Goal: Information Seeking & Learning: Learn about a topic

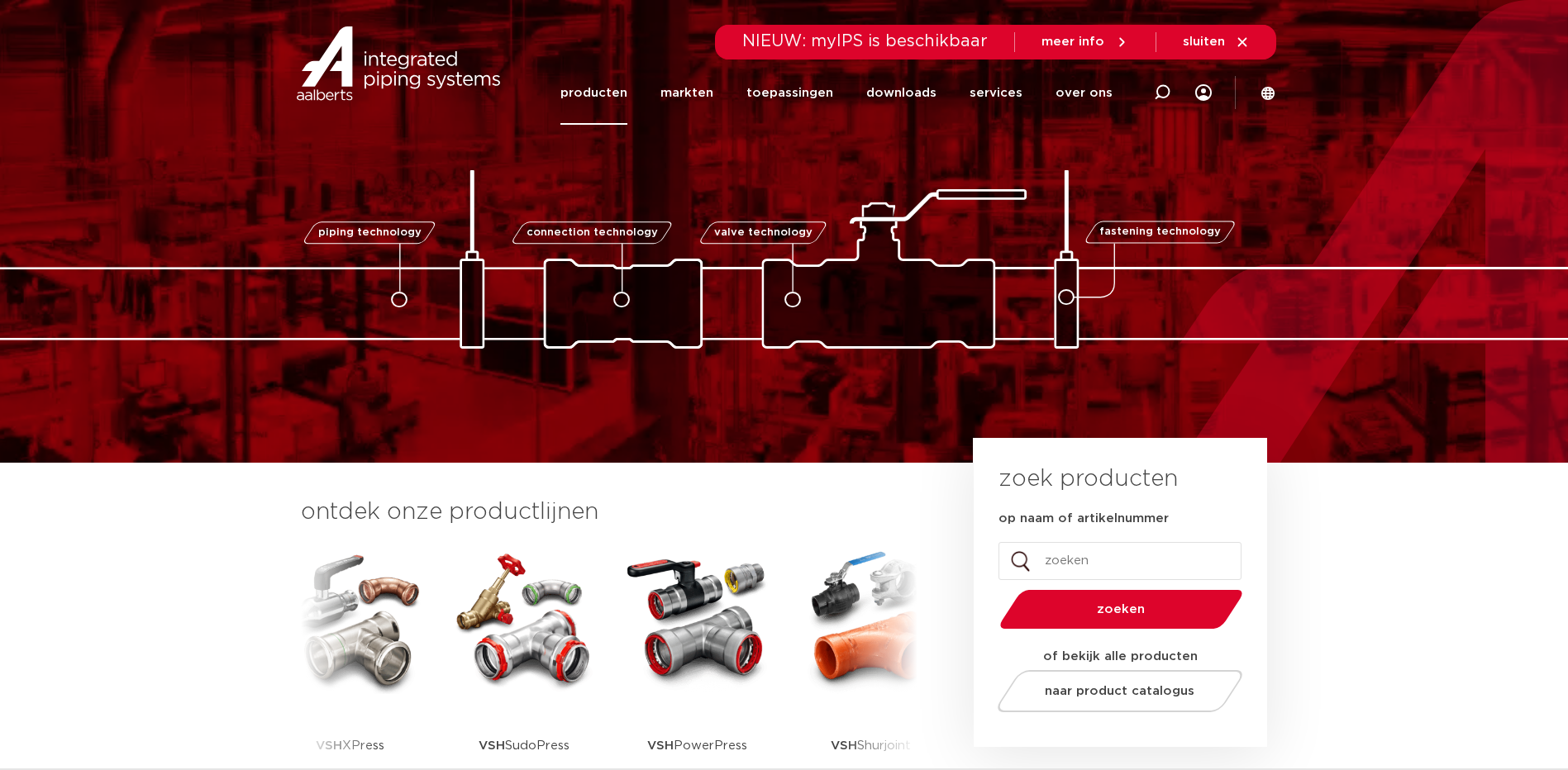
click at [608, 91] on link "producten" at bounding box center [593, 93] width 67 height 64
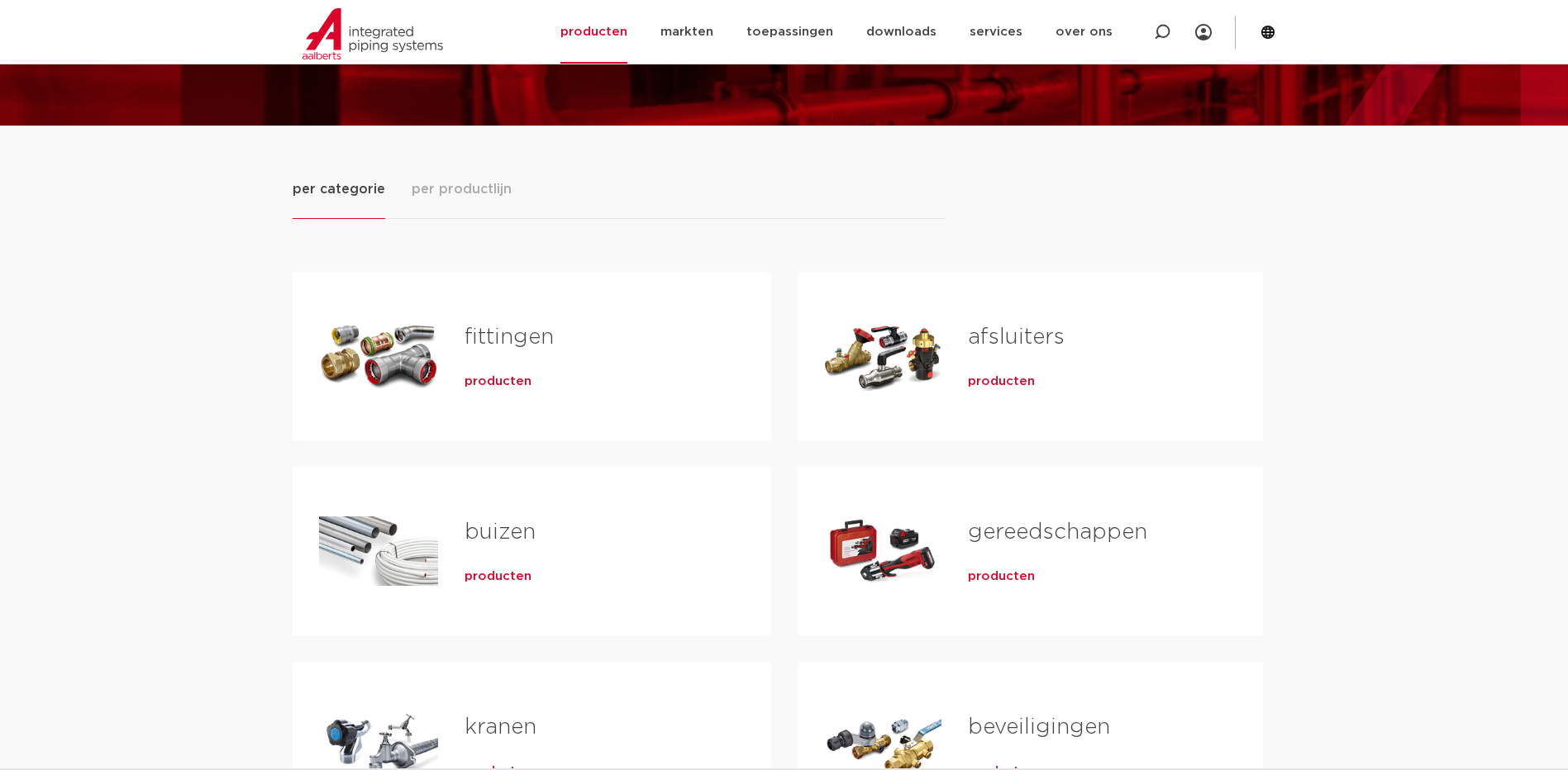
scroll to position [138, 0]
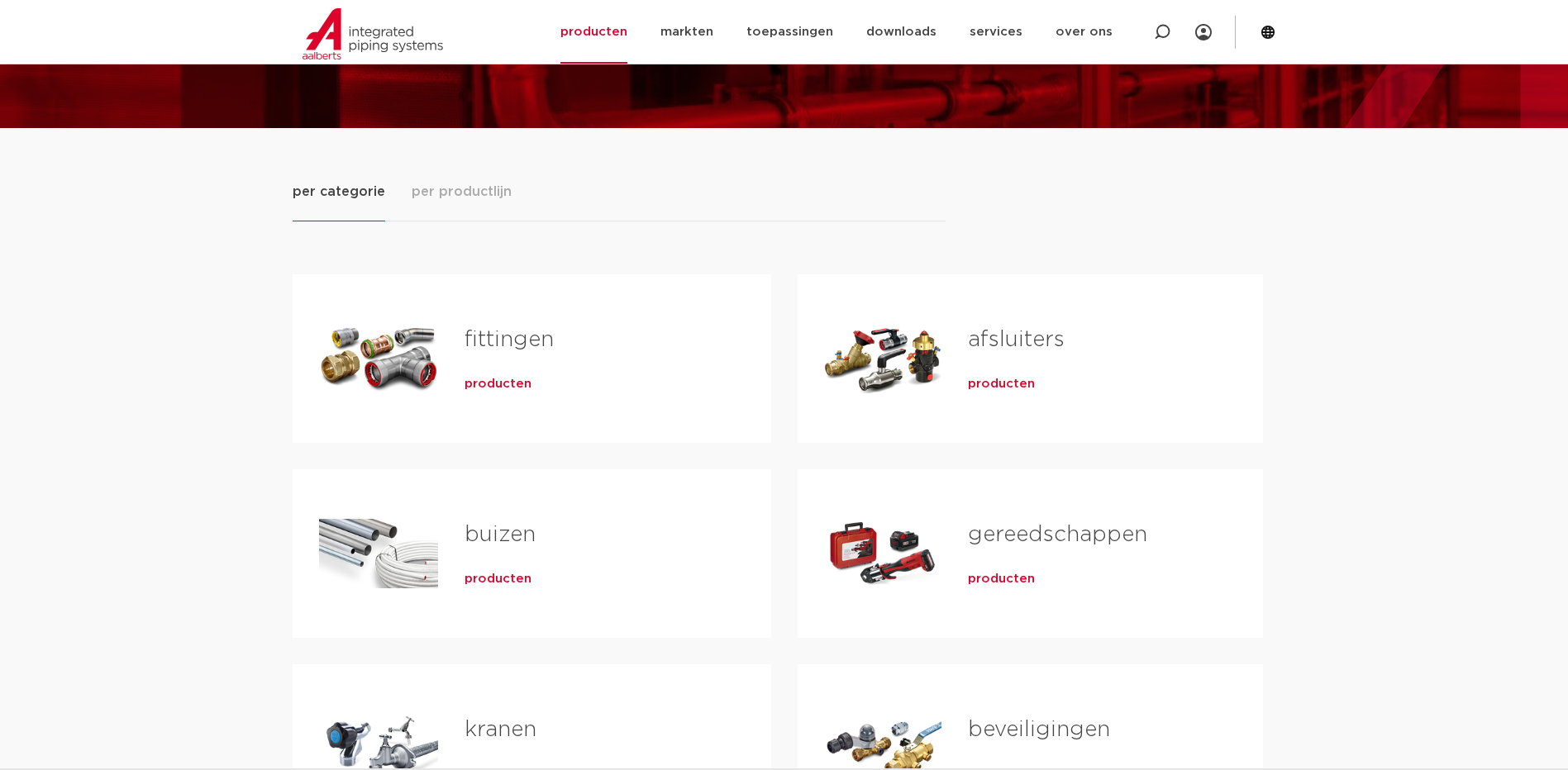
click at [503, 389] on span "producten" at bounding box center [498, 384] width 67 height 17
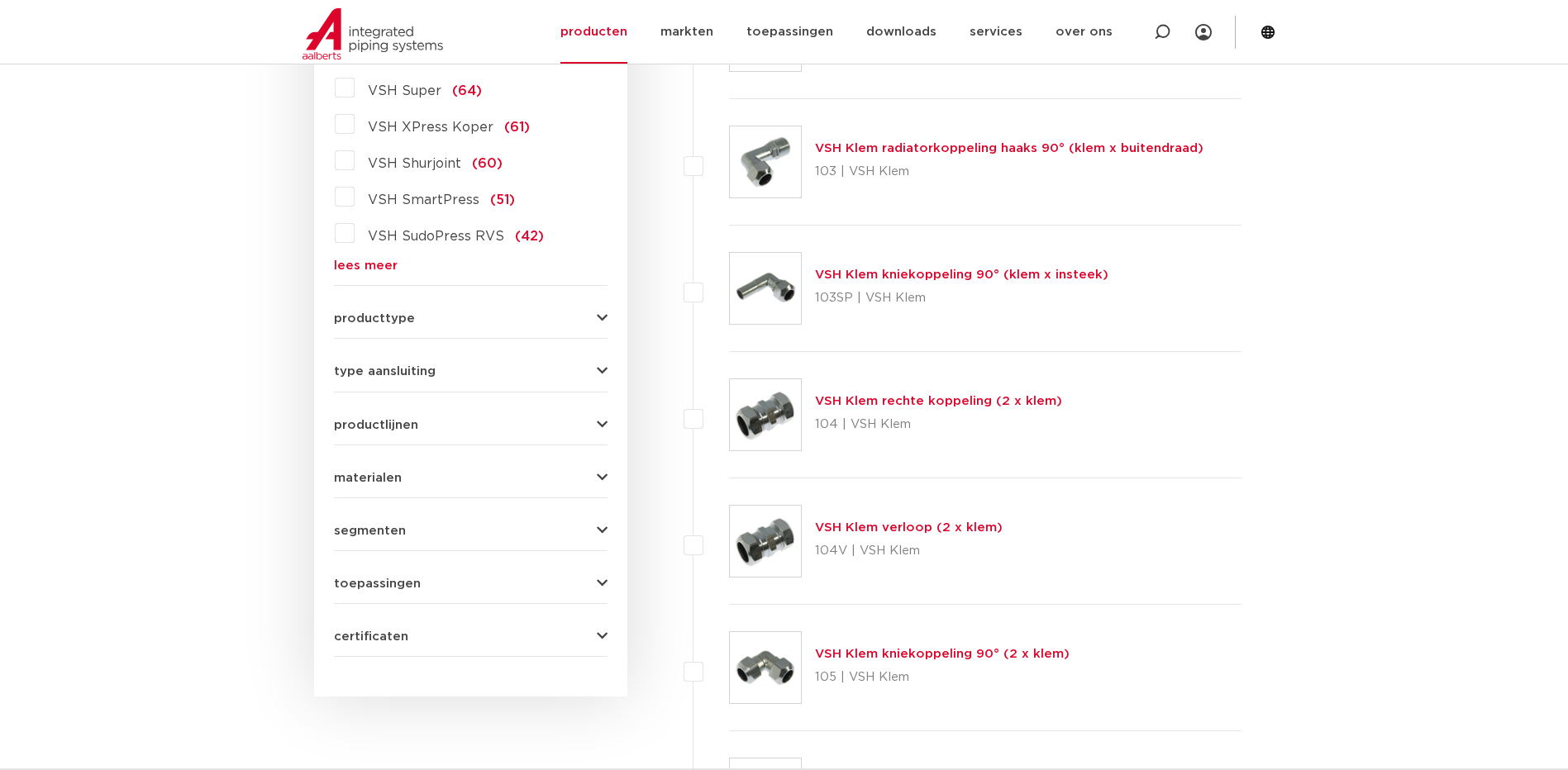
scroll to position [551, 0]
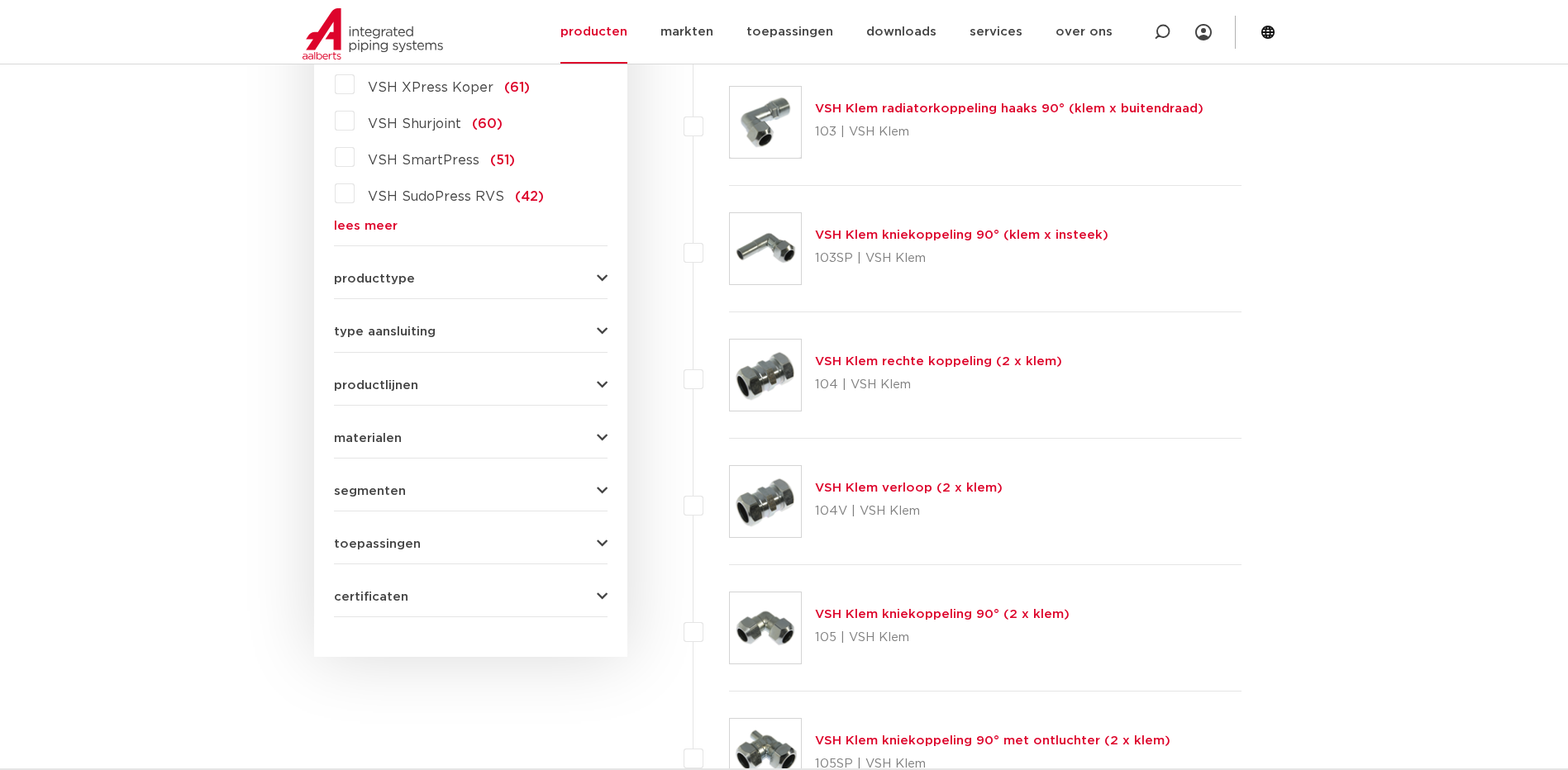
click at [601, 278] on icon "button" at bounding box center [602, 279] width 11 height 12
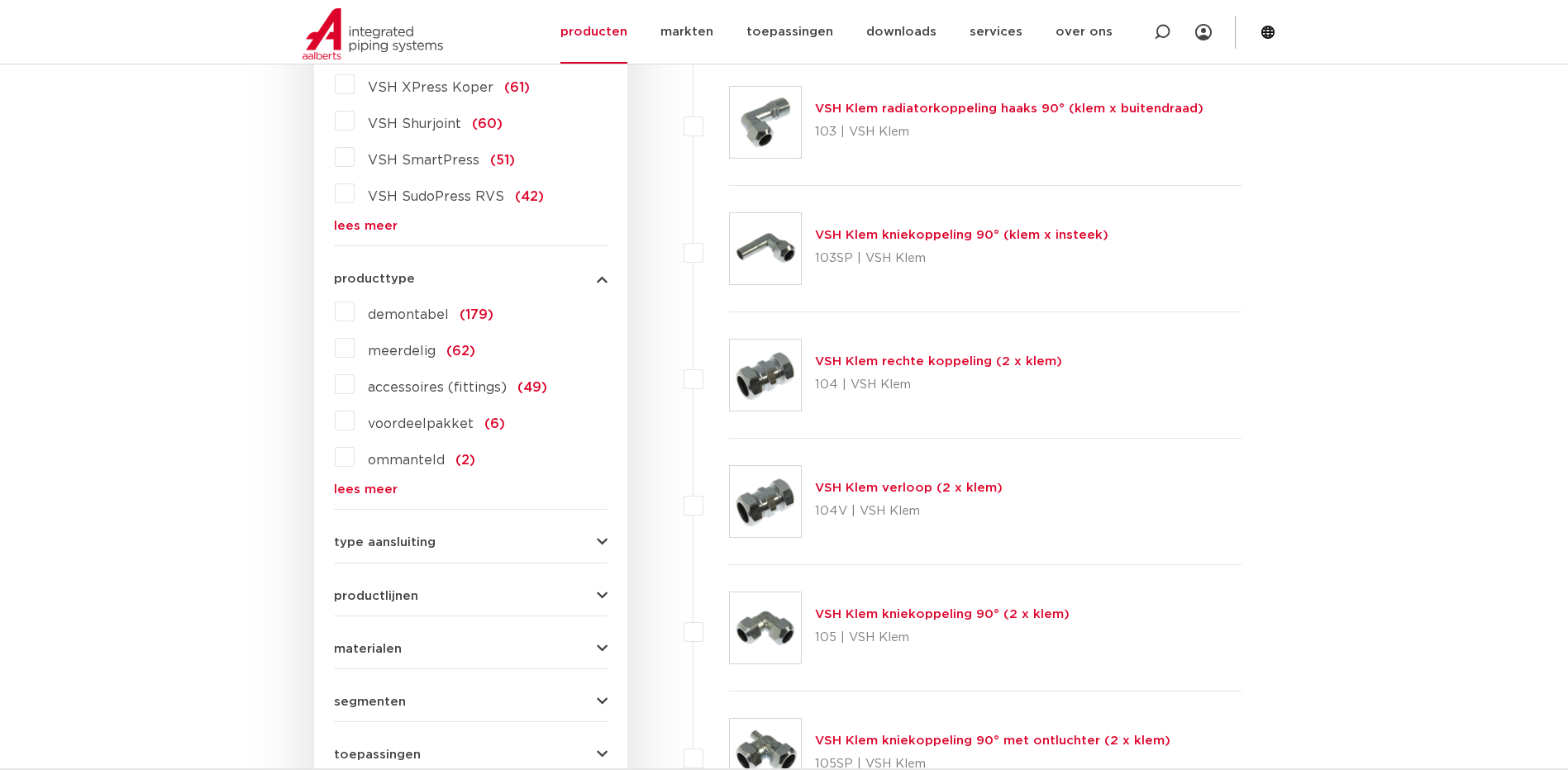
click at [601, 278] on icon "button" at bounding box center [602, 279] width 11 height 12
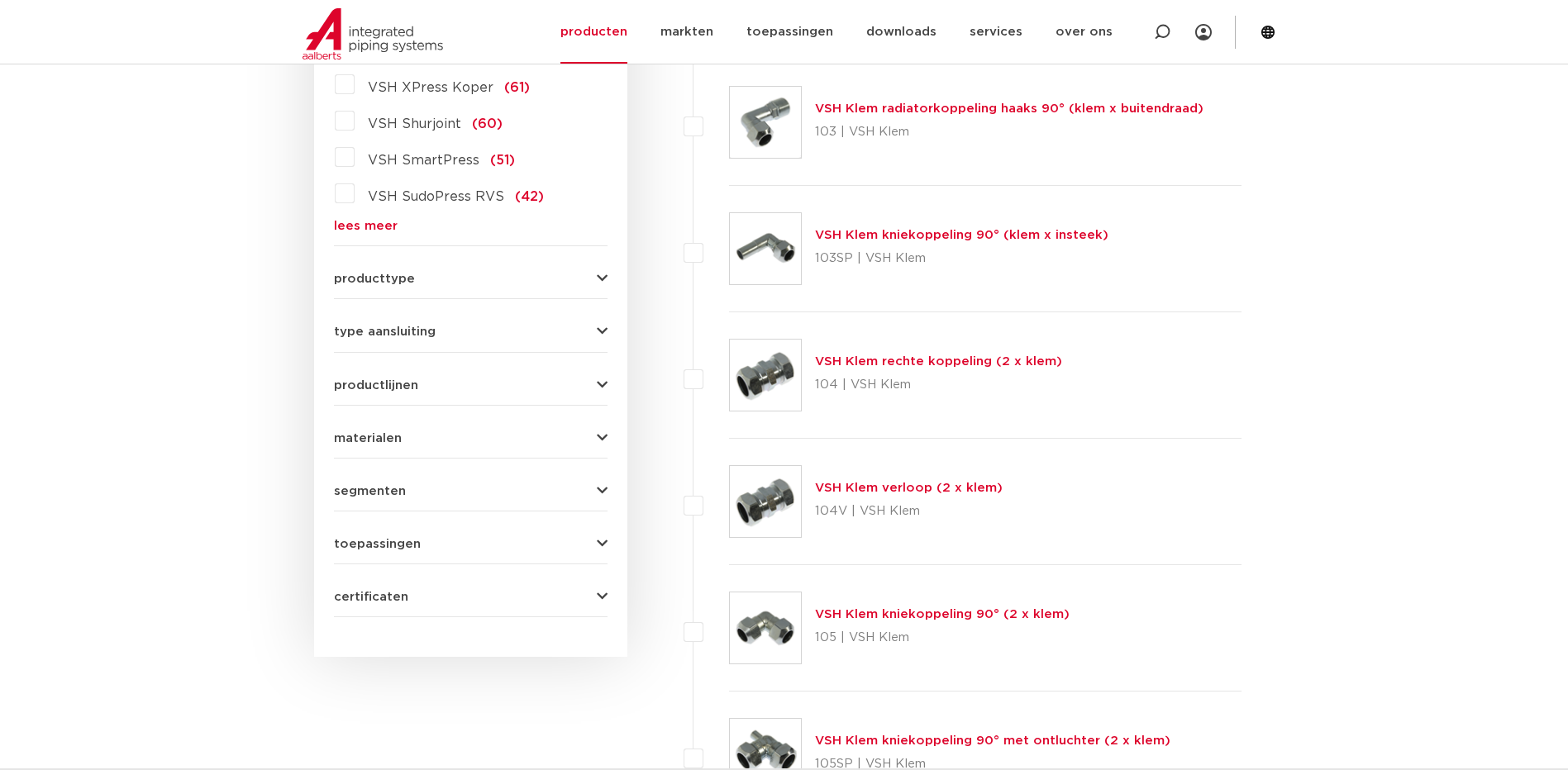
click at [600, 326] on icon "button" at bounding box center [602, 332] width 11 height 12
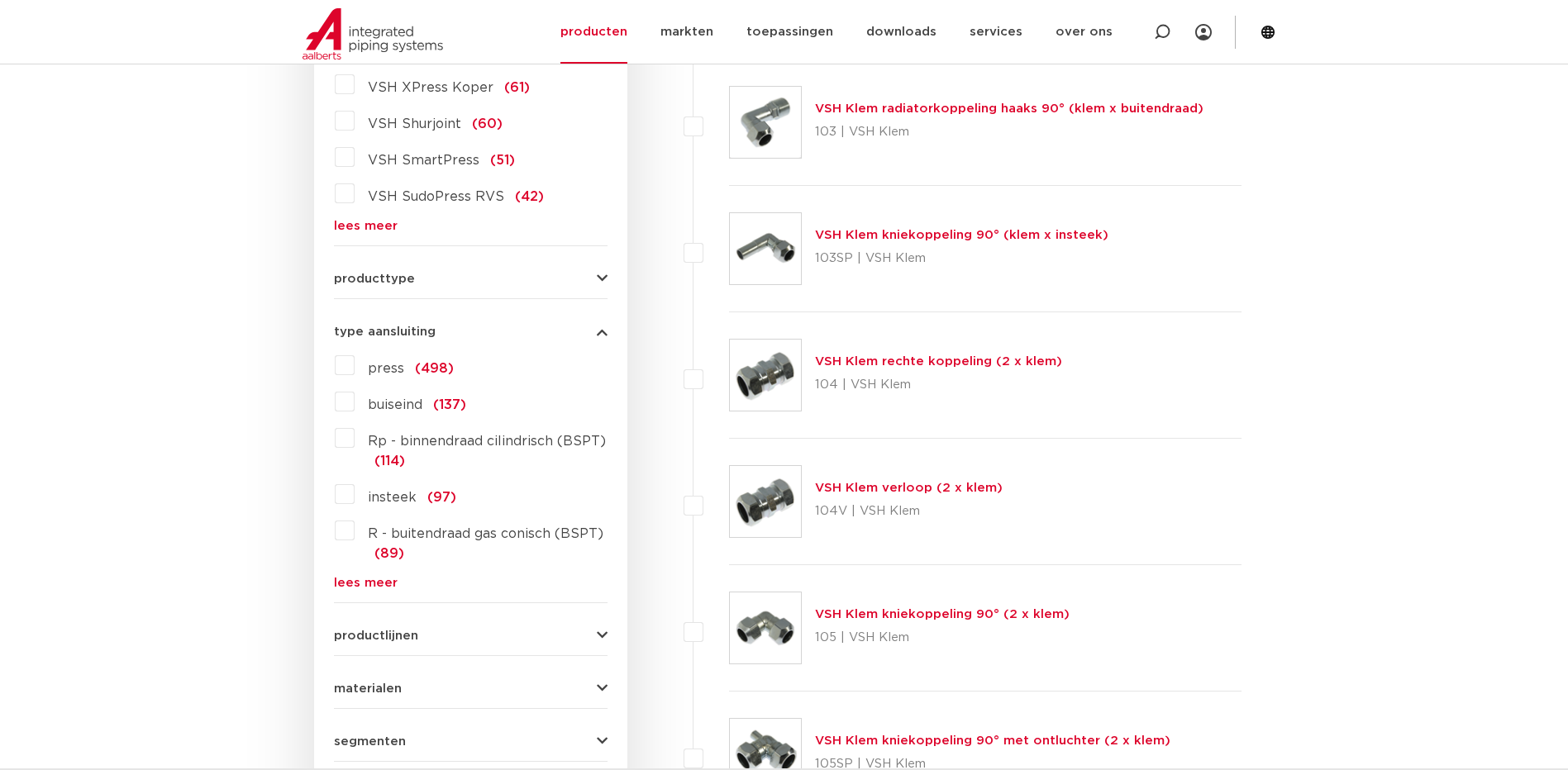
click at [355, 441] on label "Rp - binnendraad cilindrisch (BSPT) (114)" at bounding box center [481, 448] width 253 height 46
click at [0, 0] on input "Rp - binnendraad cilindrisch (BSPT) (114)" at bounding box center [0, 0] width 0 height 0
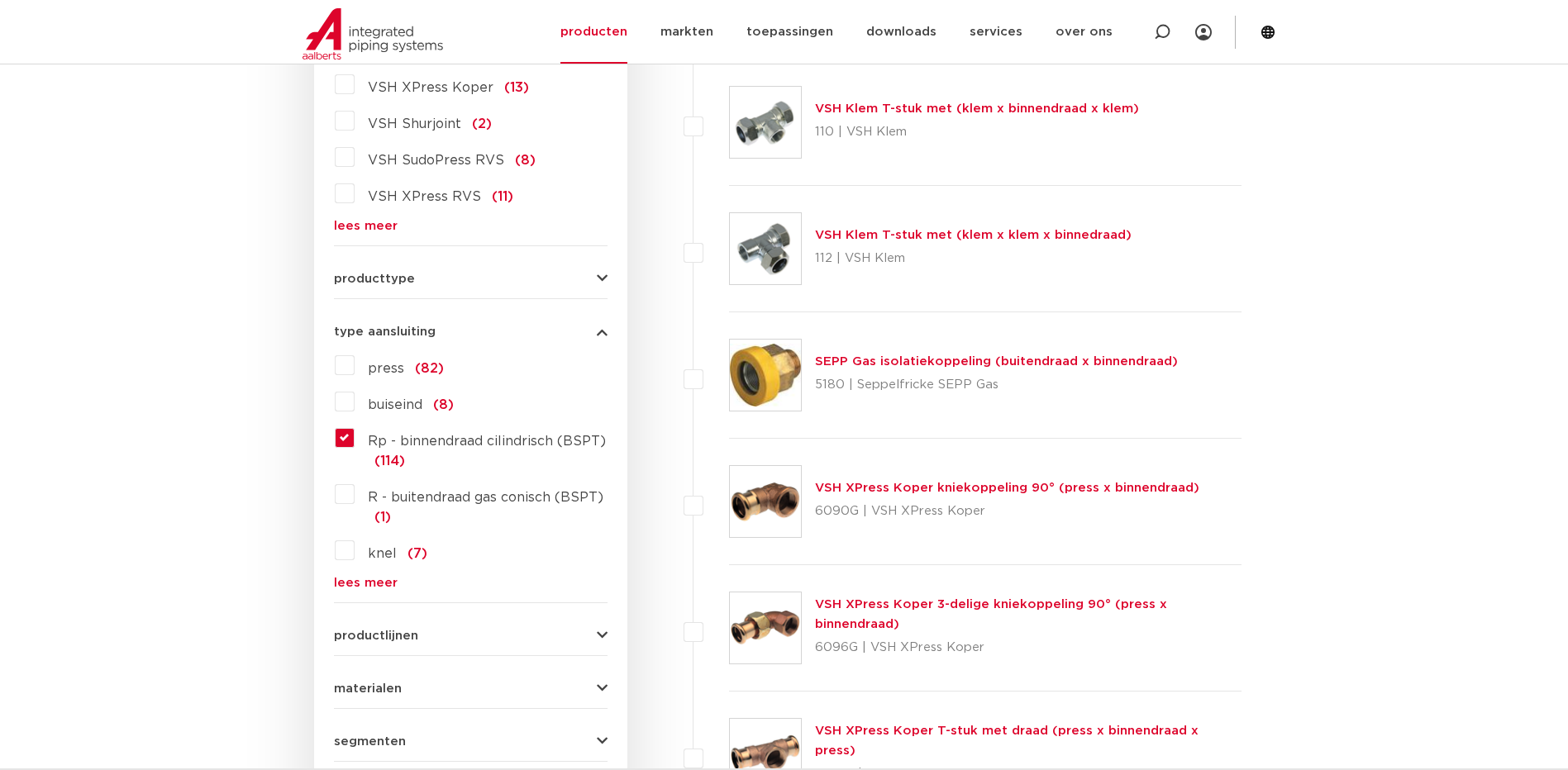
click at [355, 502] on label "R - buitendraad gas conisch (BSPT) (1)" at bounding box center [481, 504] width 253 height 46
click at [0, 0] on input "R - buitendraad gas conisch (BSPT) (1)" at bounding box center [0, 0] width 0 height 0
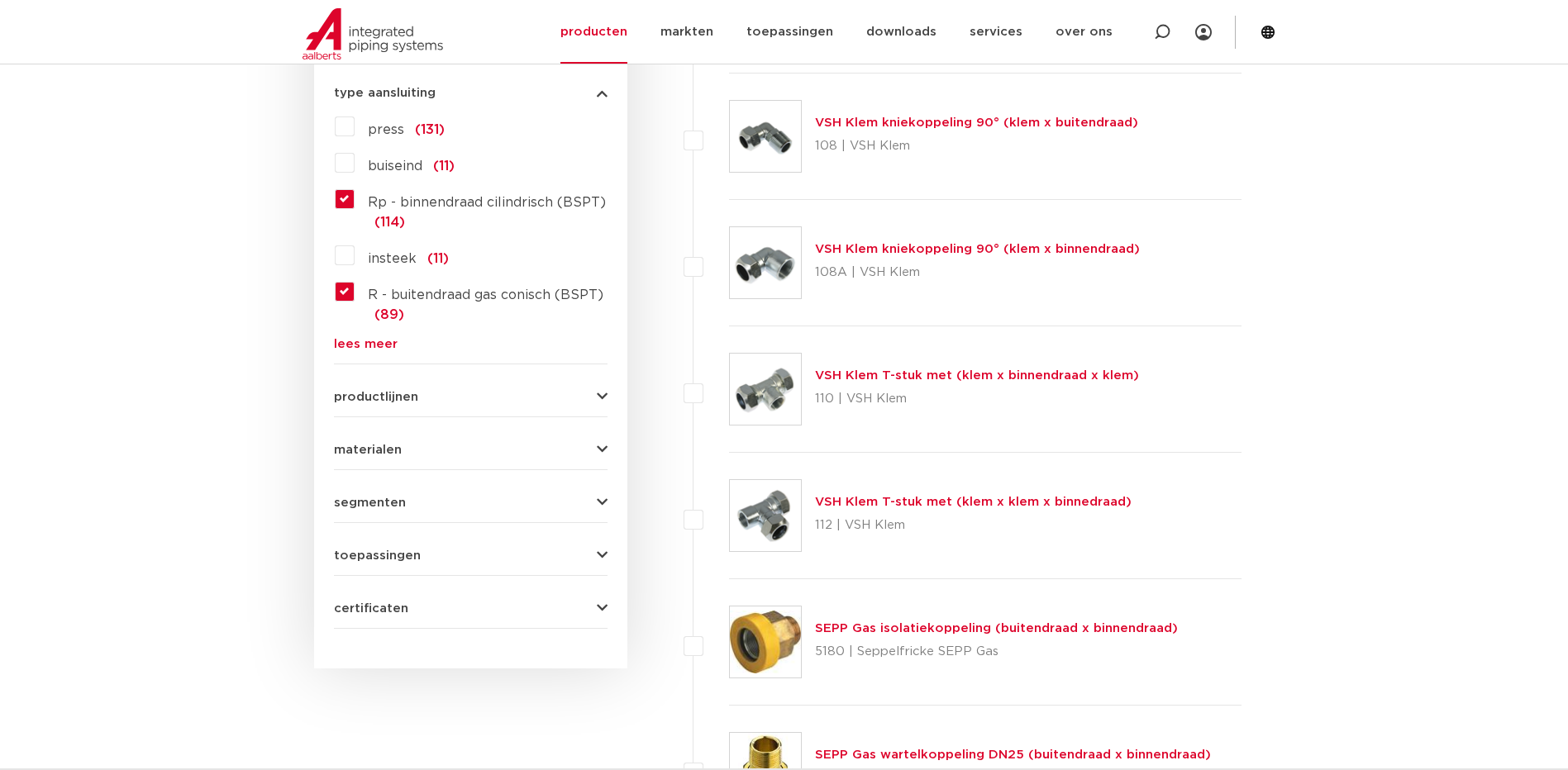
scroll to position [827, 0]
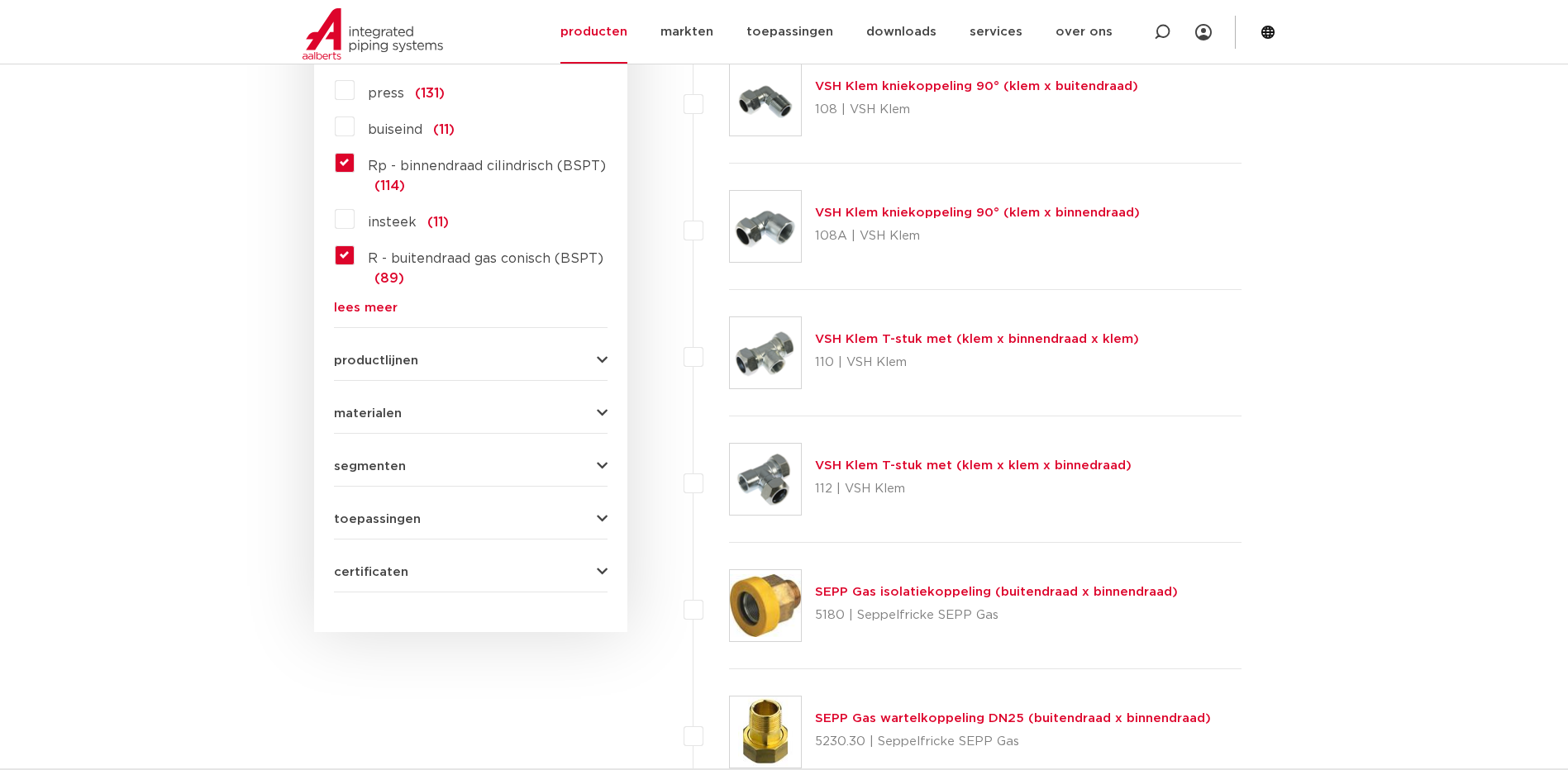
click at [610, 358] on div "wis alles filter producten zoek op naam of productnummer alle categorieën fitti…" at bounding box center [470, 62] width 313 height 1140
click at [595, 360] on button "productlijnen" at bounding box center [471, 361] width 274 height 12
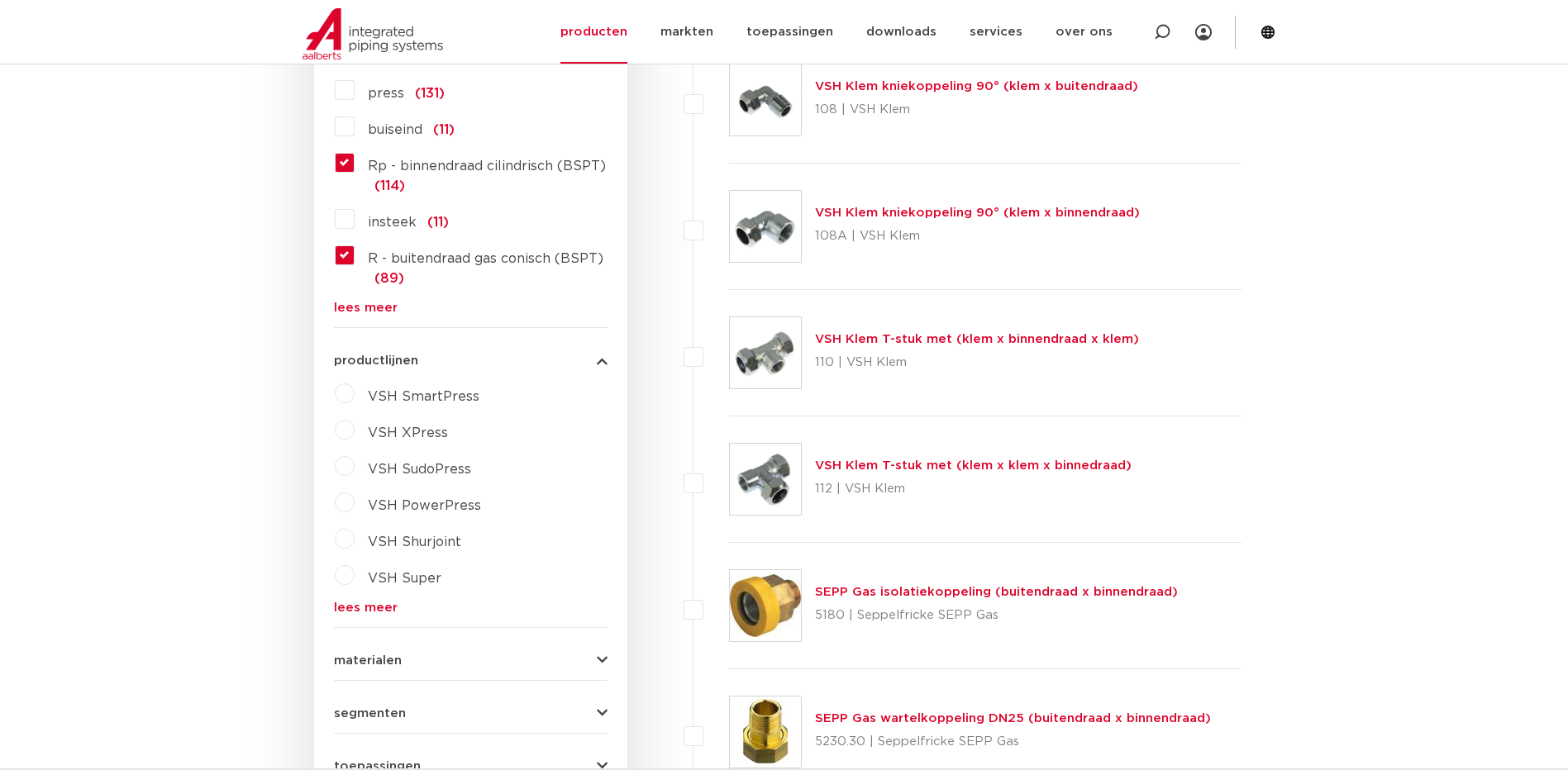
click at [595, 360] on button "productlijnen" at bounding box center [471, 361] width 274 height 12
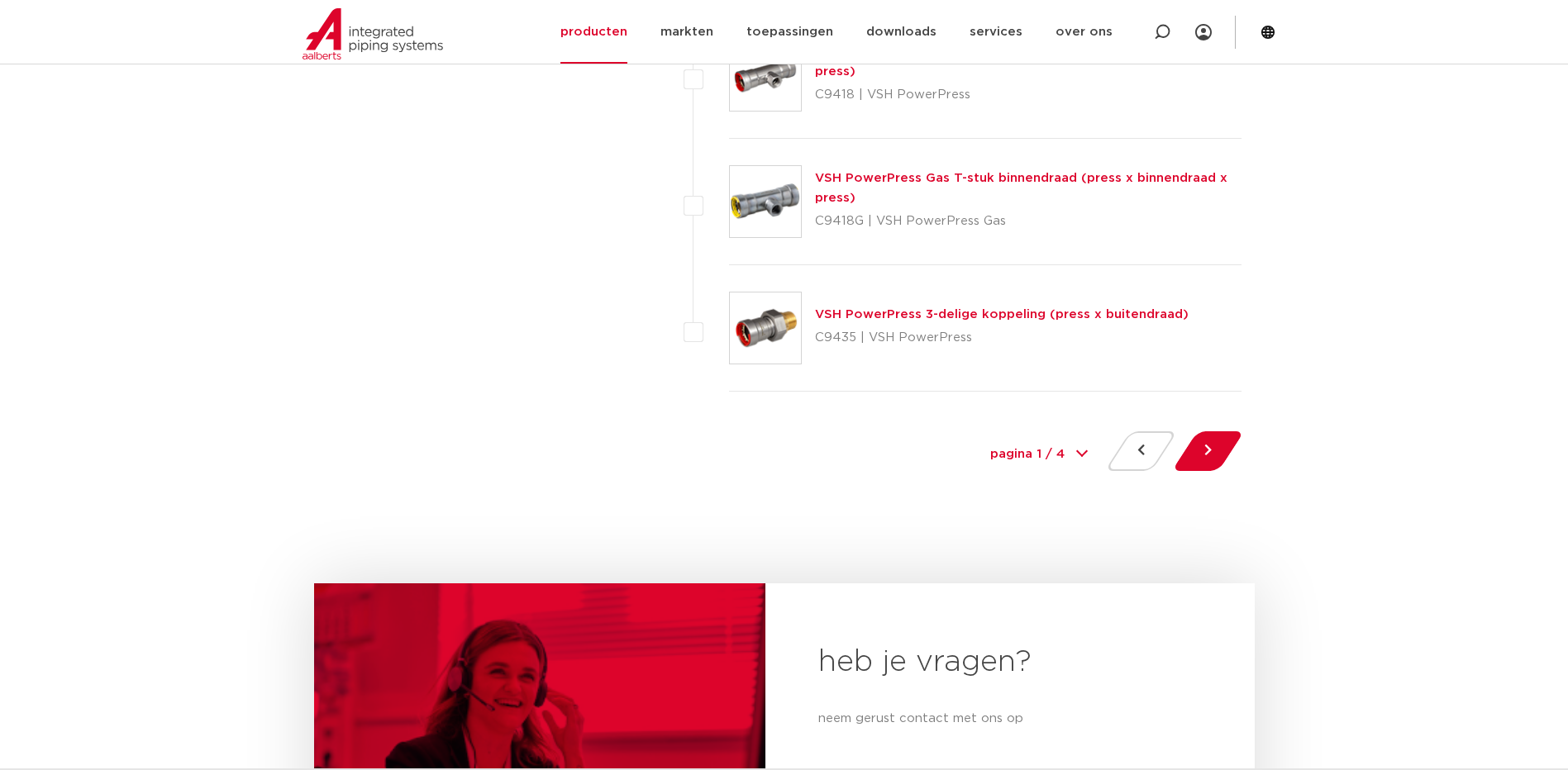
scroll to position [7578, 0]
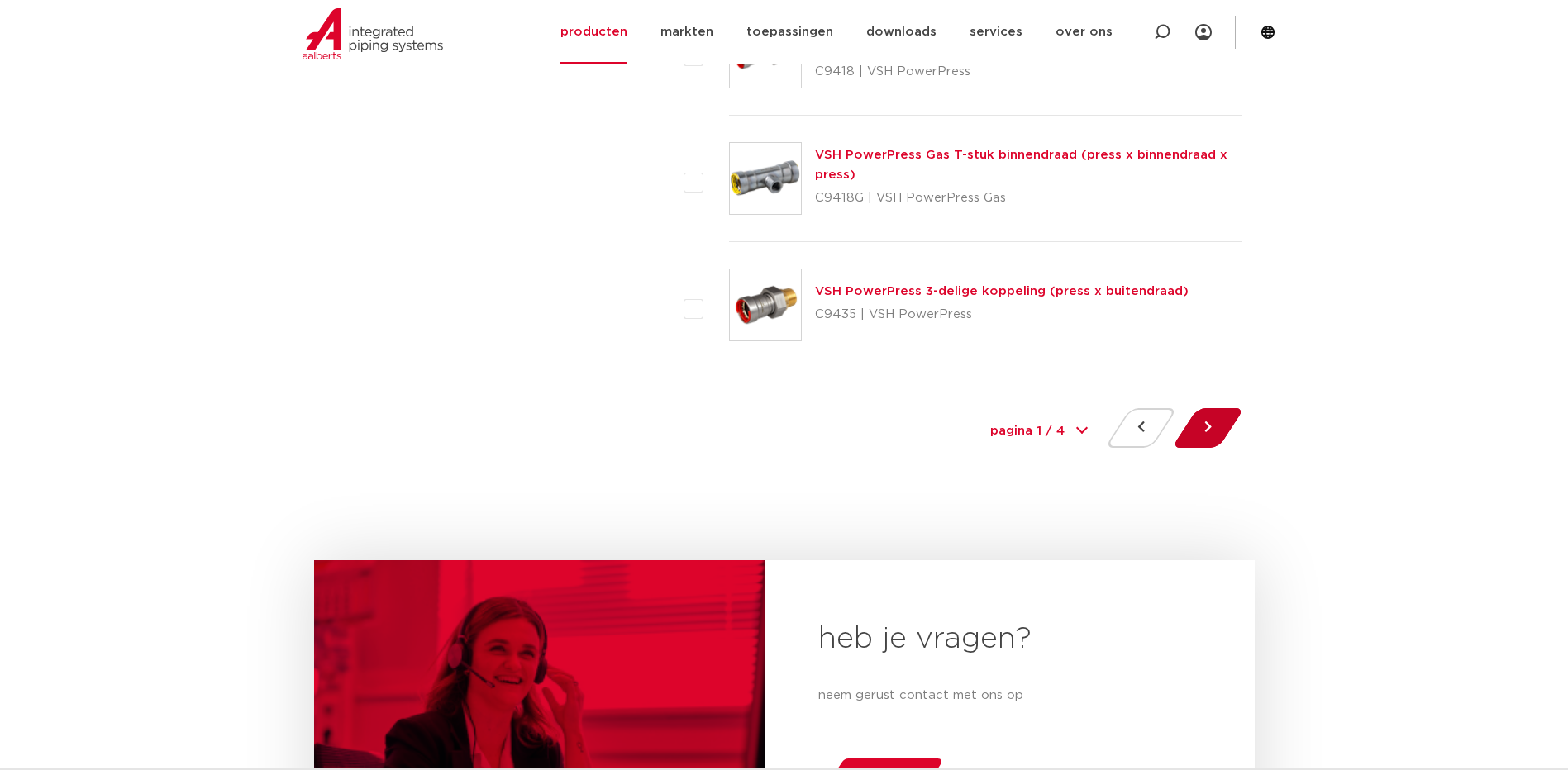
click at [1202, 428] on button at bounding box center [1208, 428] width 47 height 40
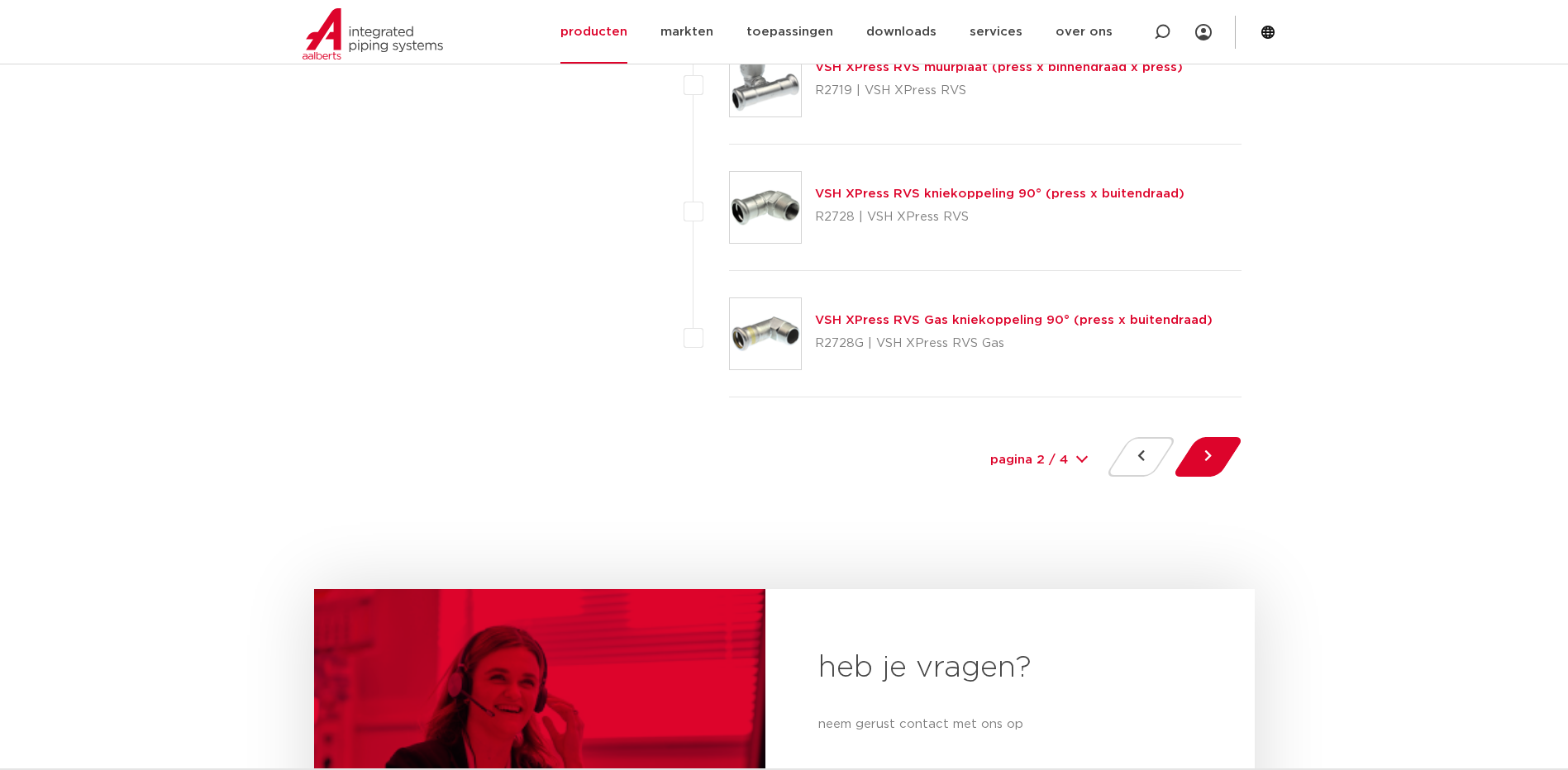
scroll to position [7578, 0]
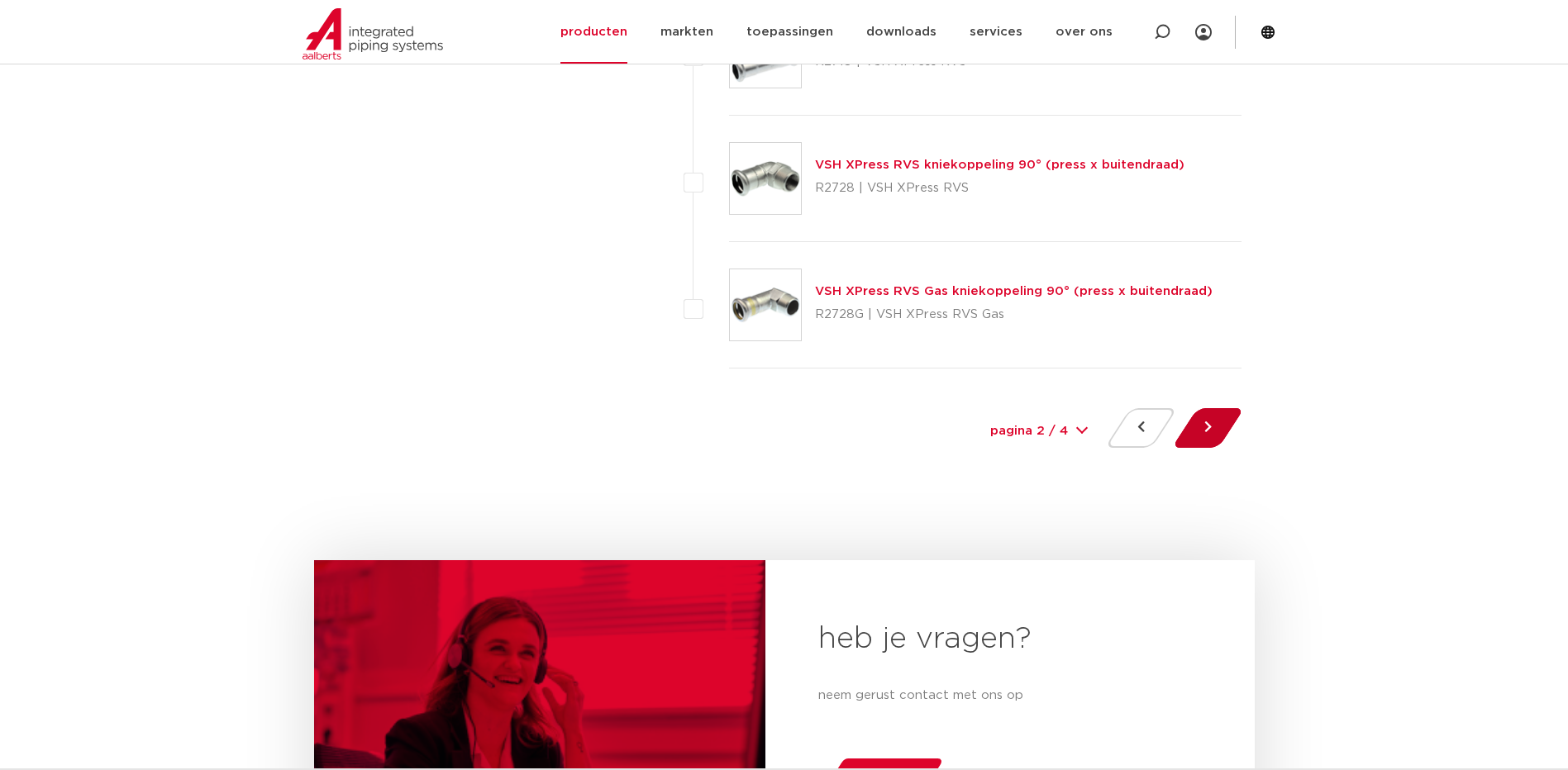
click at [1204, 434] on button at bounding box center [1208, 428] width 47 height 40
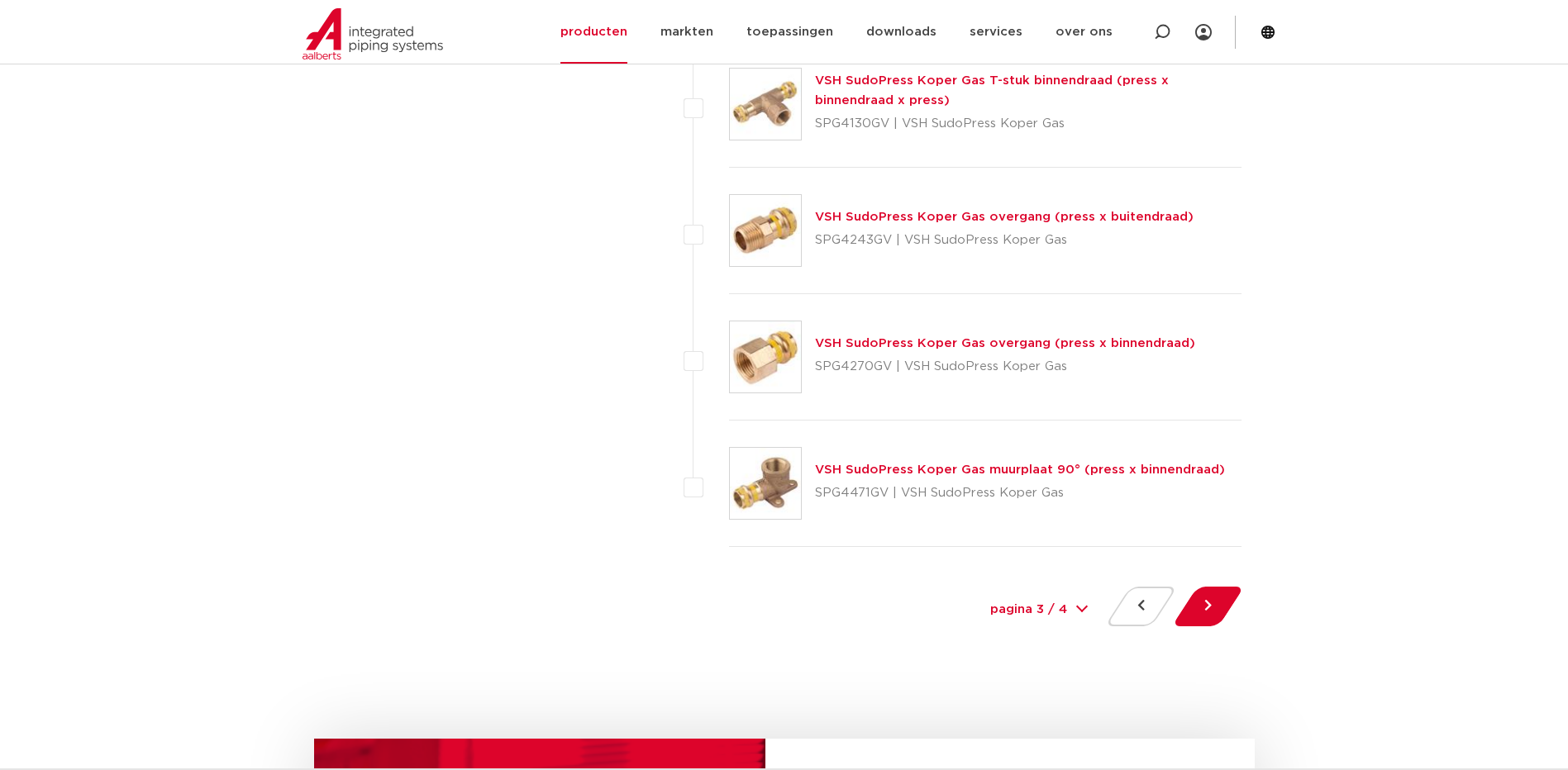
scroll to position [7439, 0]
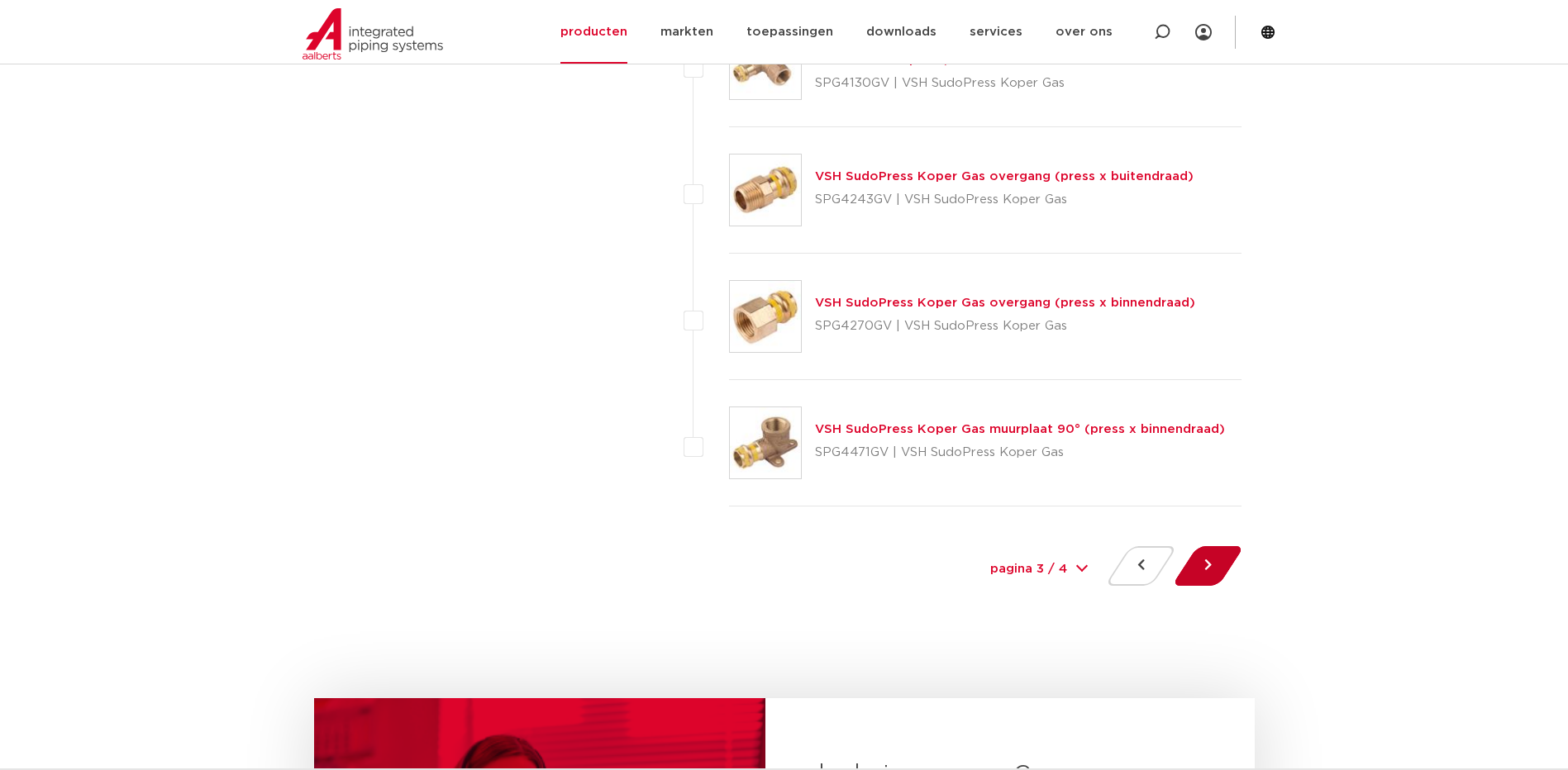
click at [1208, 565] on button at bounding box center [1208, 566] width 47 height 40
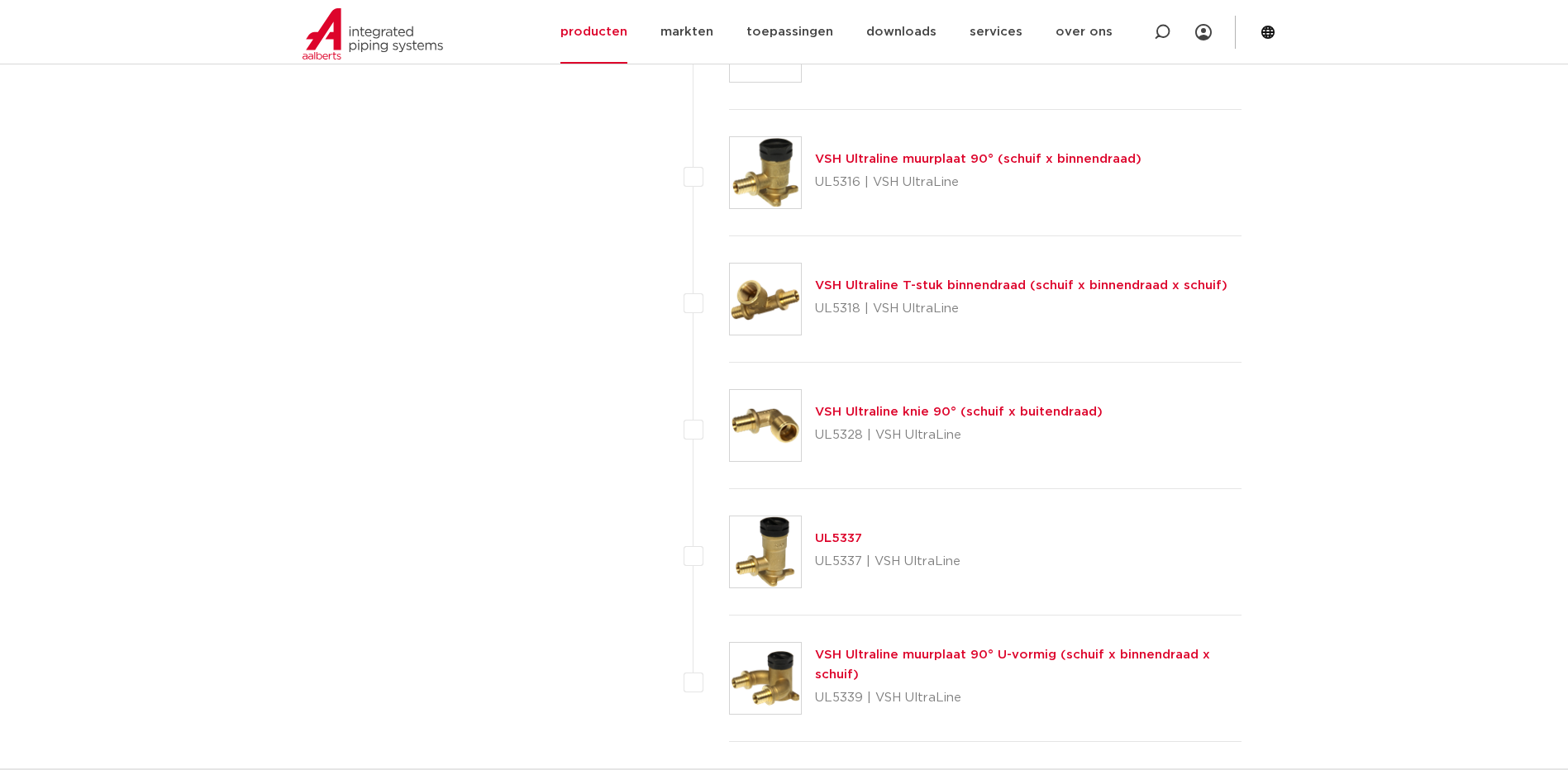
scroll to position [2480, 0]
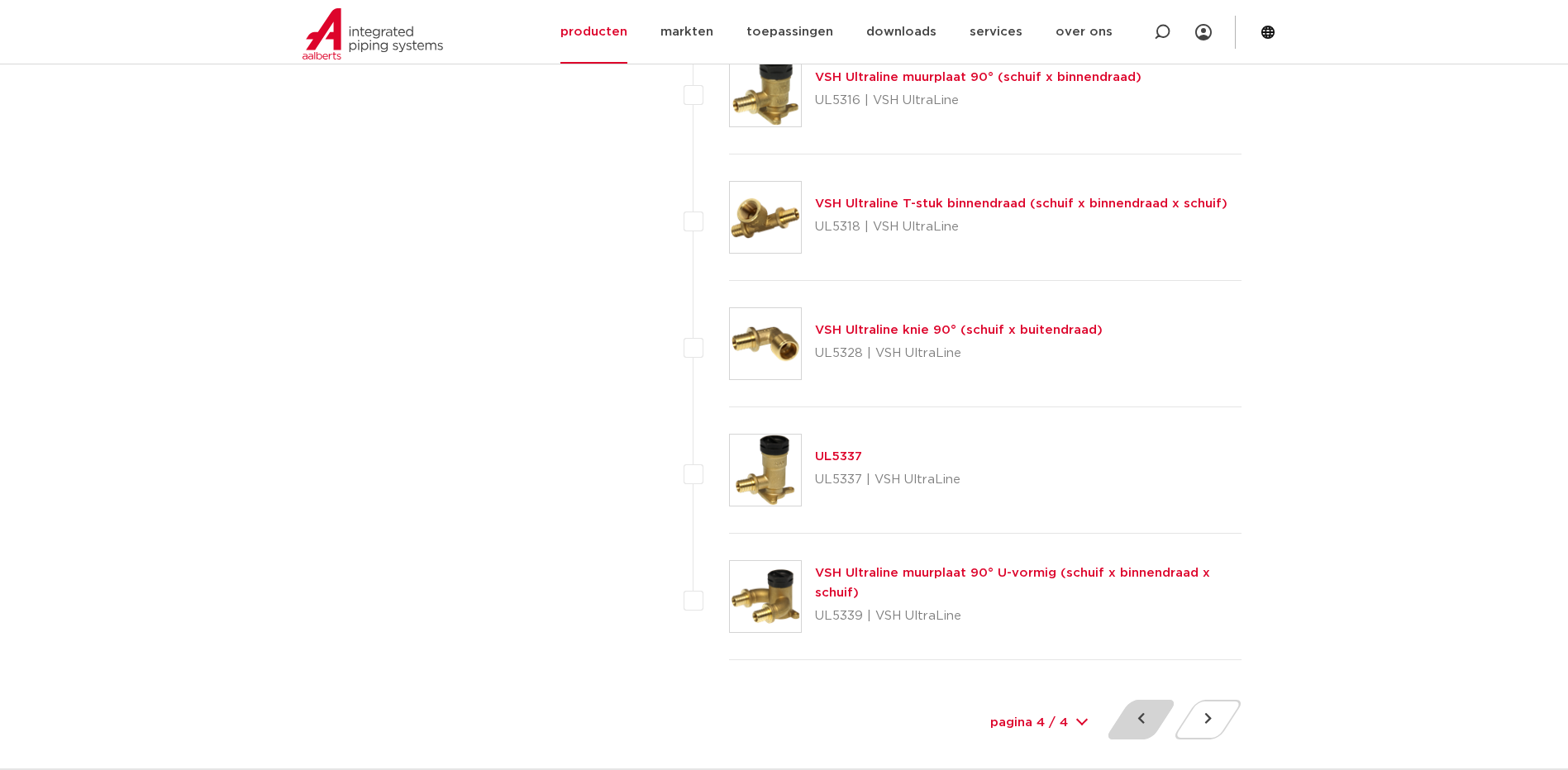
click at [1138, 714] on button at bounding box center [1141, 720] width 47 height 40
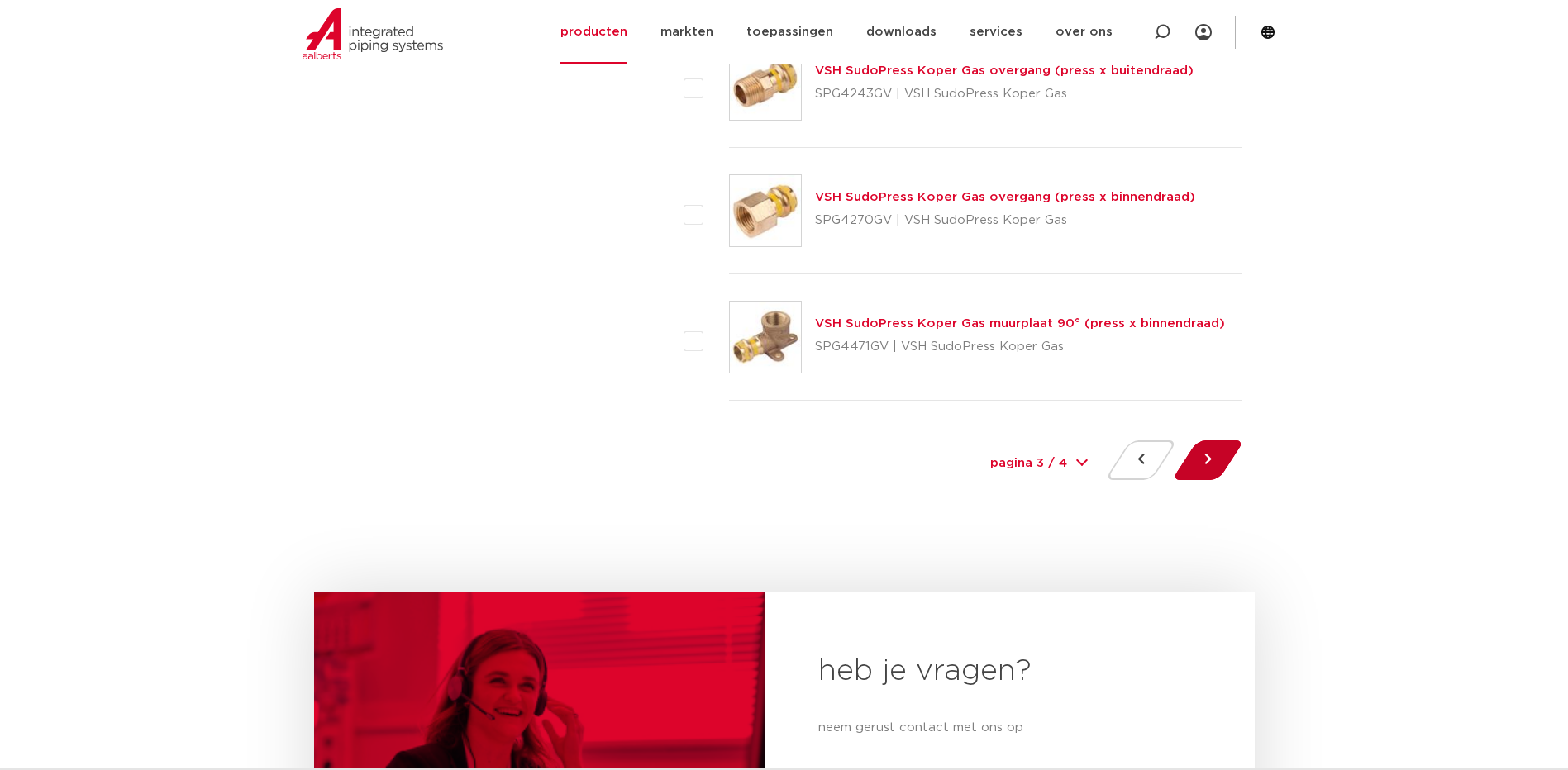
scroll to position [7439, 0]
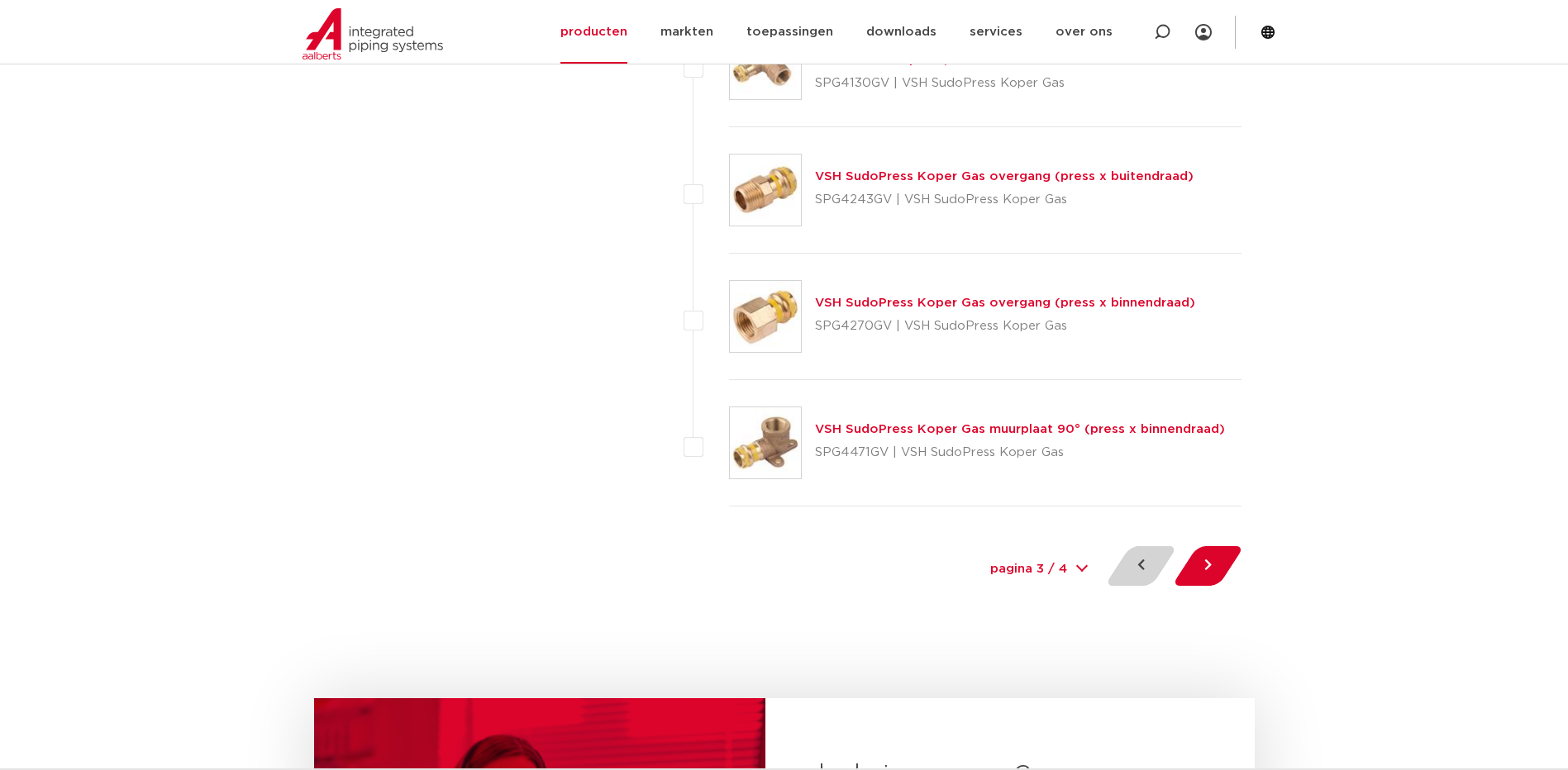
click at [1147, 570] on button at bounding box center [1141, 566] width 47 height 40
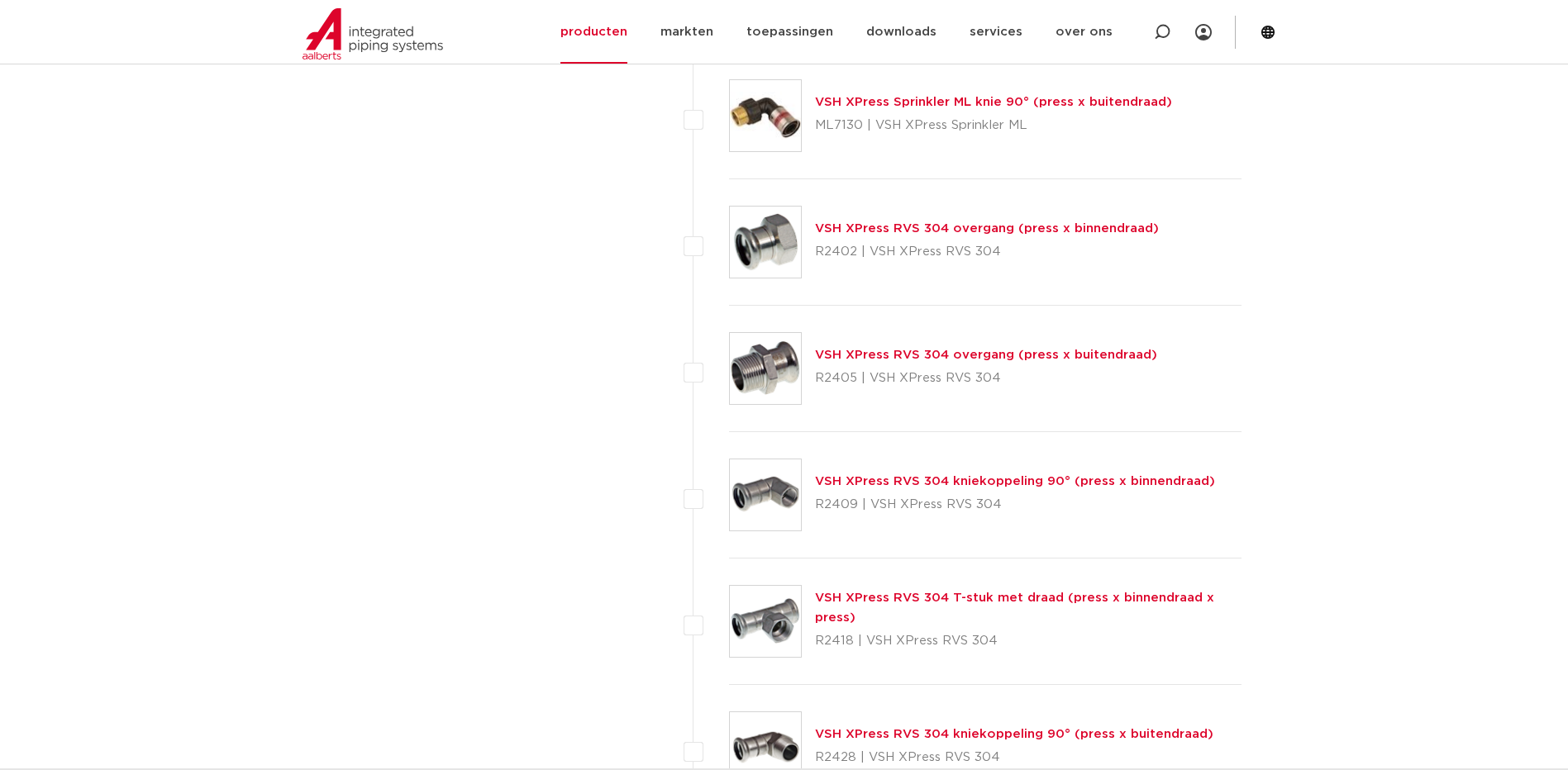
scroll to position [5235, 0]
